Goal: Task Accomplishment & Management: Manage account settings

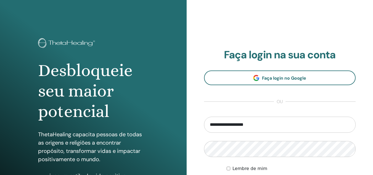
click at [270, 126] on input "**********" at bounding box center [280, 124] width 152 height 16
type input "**********"
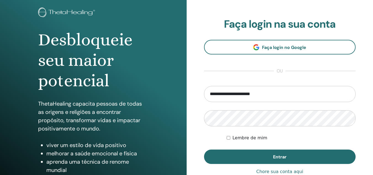
scroll to position [83, 0]
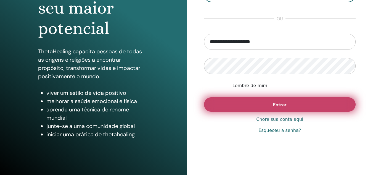
click at [286, 105] on font "Entrar" at bounding box center [280, 105] width 14 height 6
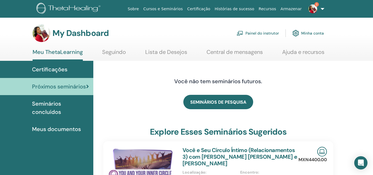
click at [314, 6] on img at bounding box center [312, 8] width 9 height 9
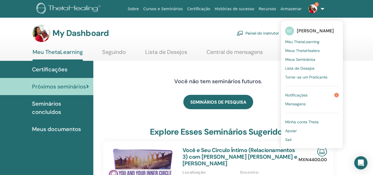
click at [318, 93] on link "Notificações 2" at bounding box center [312, 95] width 54 height 9
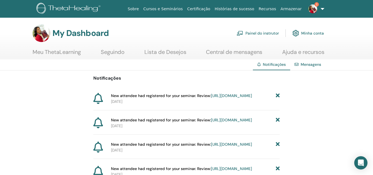
click at [220, 98] on link "https://member.thetahealing.com/instructor/seminar/376124/attendees" at bounding box center [231, 95] width 41 height 5
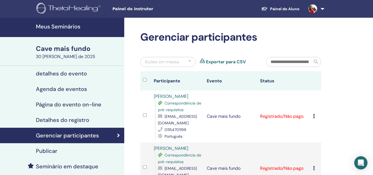
click at [314, 118] on icon at bounding box center [314, 116] width 2 height 4
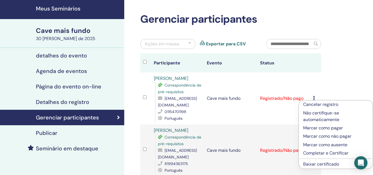
scroll to position [28, 0]
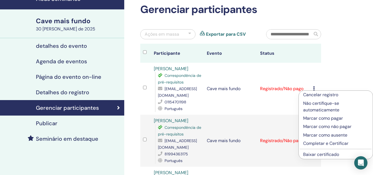
click at [324, 142] on font "Completar e Certificar" at bounding box center [325, 143] width 45 height 6
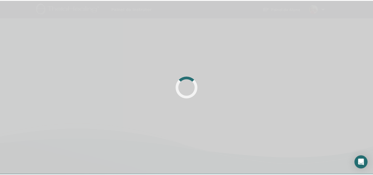
scroll to position [28, 0]
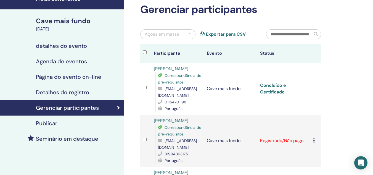
click at [314, 142] on icon at bounding box center [314, 140] width 2 height 4
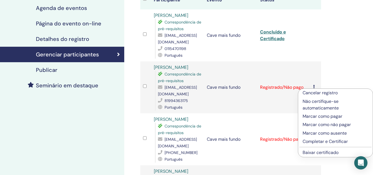
scroll to position [83, 0]
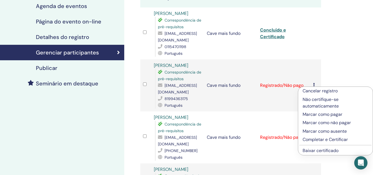
click at [323, 139] on font "Completar e Certificar" at bounding box center [325, 139] width 45 height 6
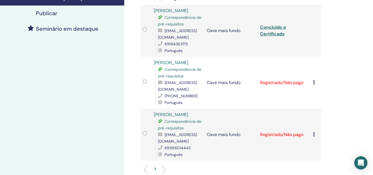
scroll to position [138, 0]
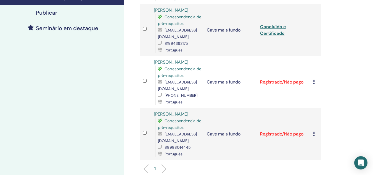
click at [313, 84] on td "Cancelar registro Não certifique-se automaticamente Marcar como pagar Marcar co…" at bounding box center [315, 82] width 11 height 52
click at [314, 84] on icon at bounding box center [314, 81] width 2 height 4
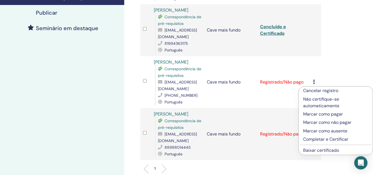
click at [315, 139] on font "Completar e Certificar" at bounding box center [325, 139] width 45 height 6
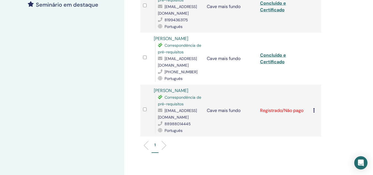
scroll to position [166, 0]
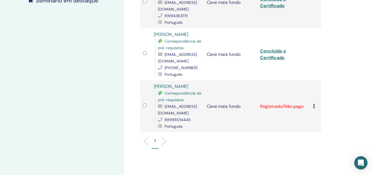
click at [314, 110] on div "Cancelar registro Não certifique-se automaticamente Marcar como pagar Marcar co…" at bounding box center [315, 106] width 5 height 7
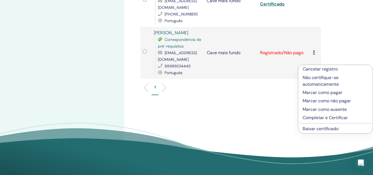
scroll to position [221, 0]
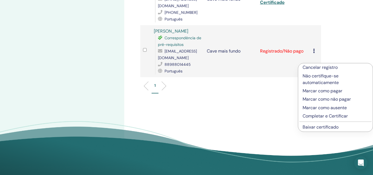
click at [316, 116] on font "Completar e Certificar" at bounding box center [325, 116] width 45 height 6
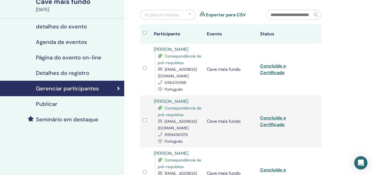
scroll to position [55, 0]
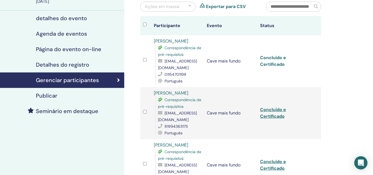
click at [274, 57] on font "Concluído e Certificado" at bounding box center [273, 61] width 26 height 12
click at [275, 110] on font "Concluído e Certificado" at bounding box center [273, 113] width 26 height 12
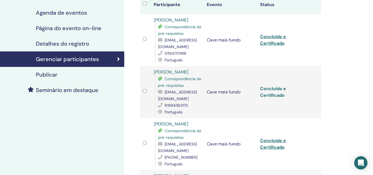
scroll to position [110, 0]
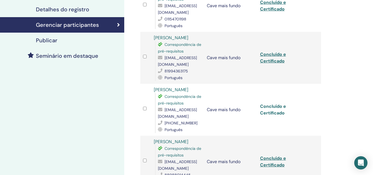
click at [271, 109] on font "Concluído e Certificado" at bounding box center [273, 109] width 26 height 12
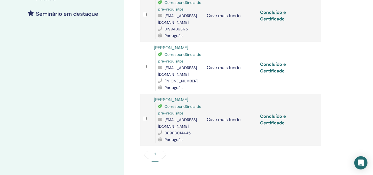
scroll to position [166, 0]
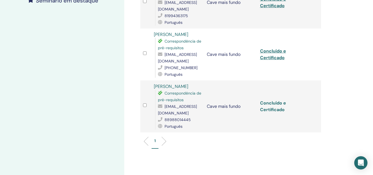
click at [272, 112] on font "Concluído e Certificado" at bounding box center [273, 106] width 26 height 12
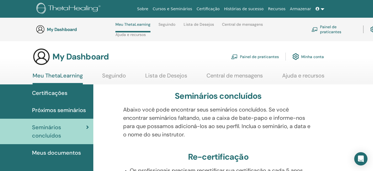
scroll to position [134, 0]
